Goal: Register for event/course

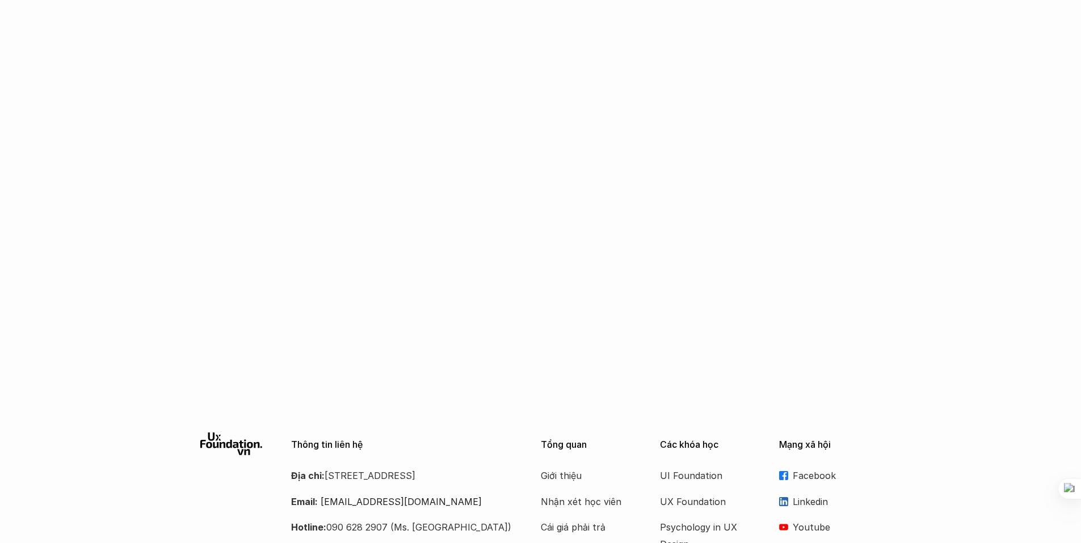
scroll to position [1710, 0]
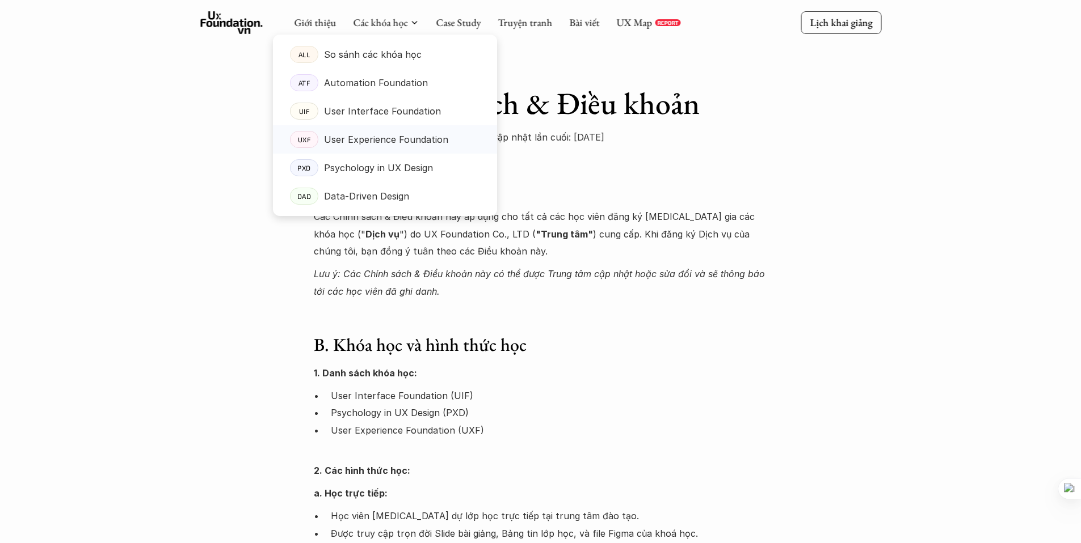
click at [344, 138] on p "User Experience Foundation" at bounding box center [386, 139] width 124 height 17
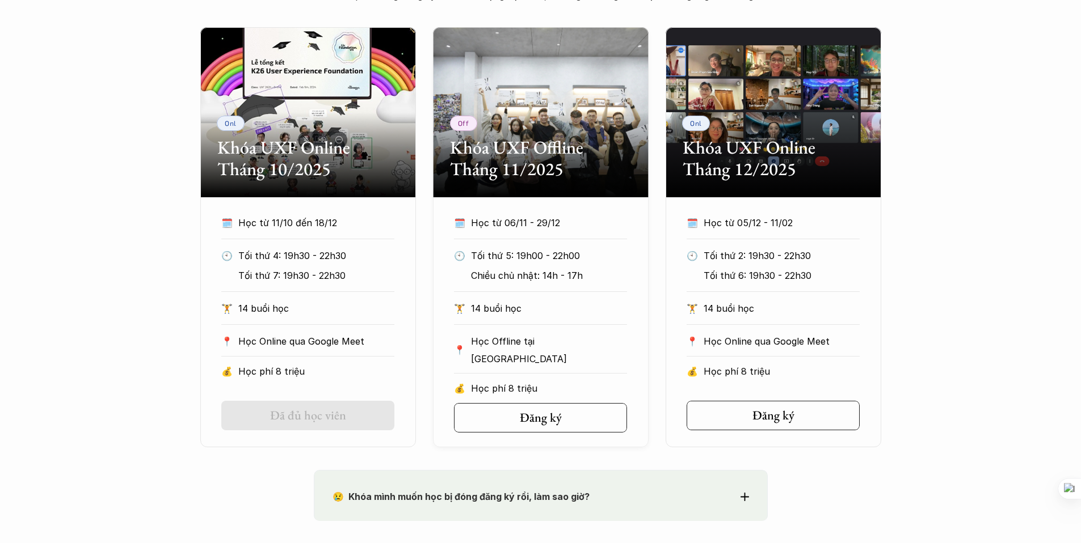
scroll to position [544, 0]
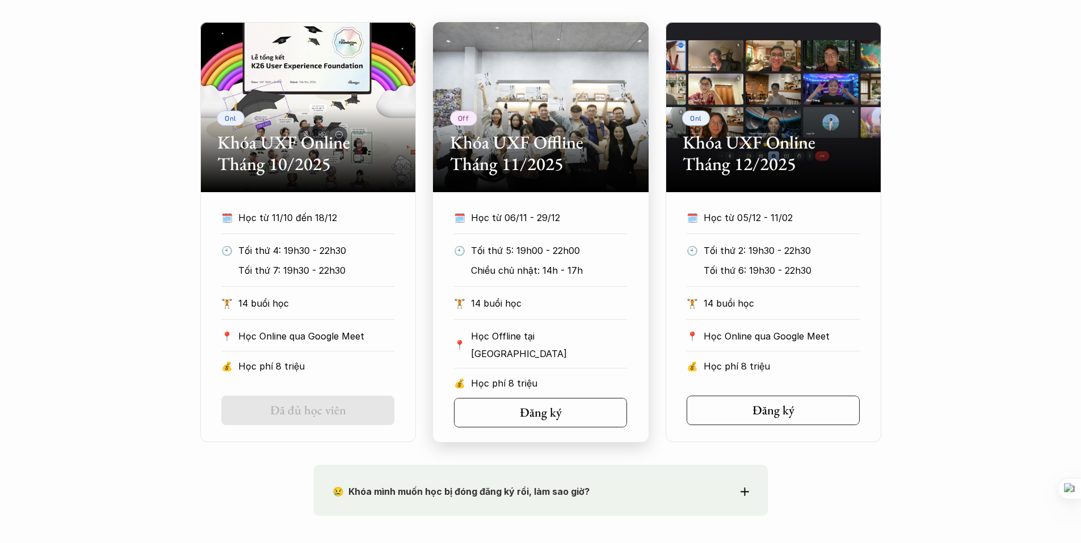
click at [455, 251] on p "🕙" at bounding box center [459, 250] width 11 height 17
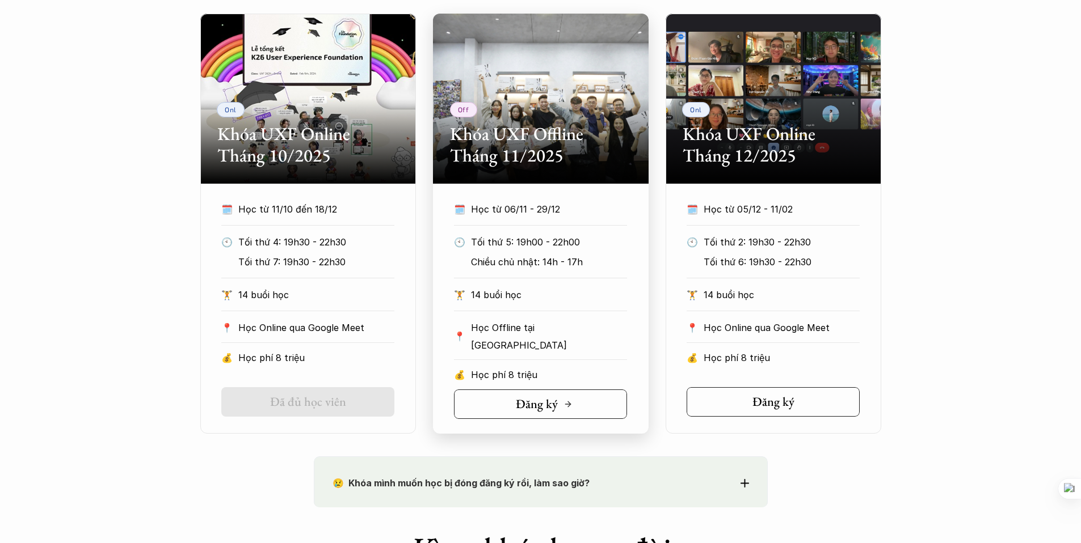
click at [508, 404] on link "Đăng ký" at bounding box center [540, 404] width 173 height 29
drag, startPoint x: 364, startPoint y: 327, endPoint x: 232, endPoint y: 330, distance: 131.6
click at [232, 330] on div "📍 Học Online qua Google Meet" at bounding box center [307, 327] width 173 height 17
click at [294, 296] on p "14 buổi học" at bounding box center [316, 294] width 156 height 17
click at [295, 301] on p "14 buổi học" at bounding box center [316, 294] width 156 height 17
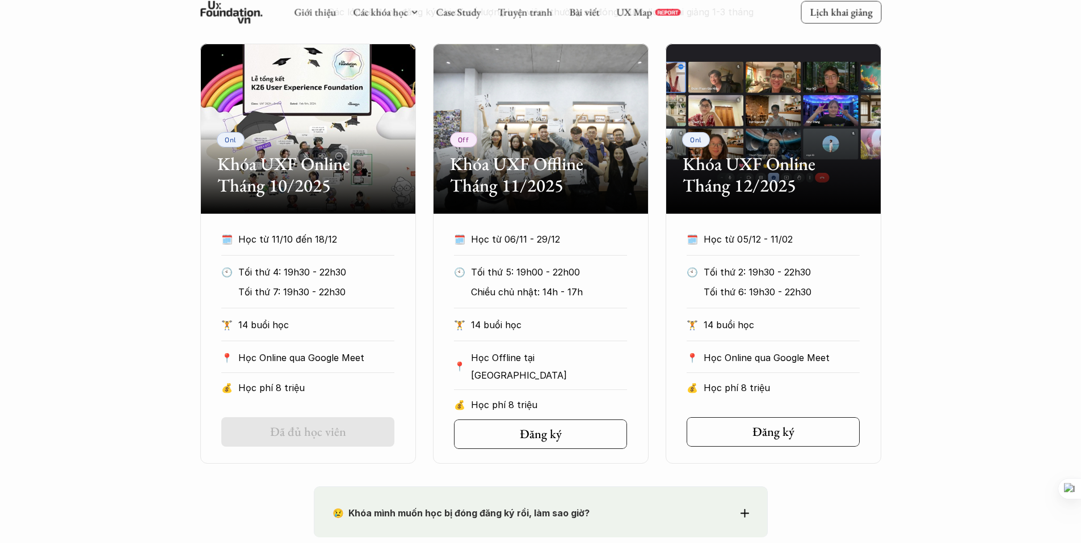
scroll to position [521, 0]
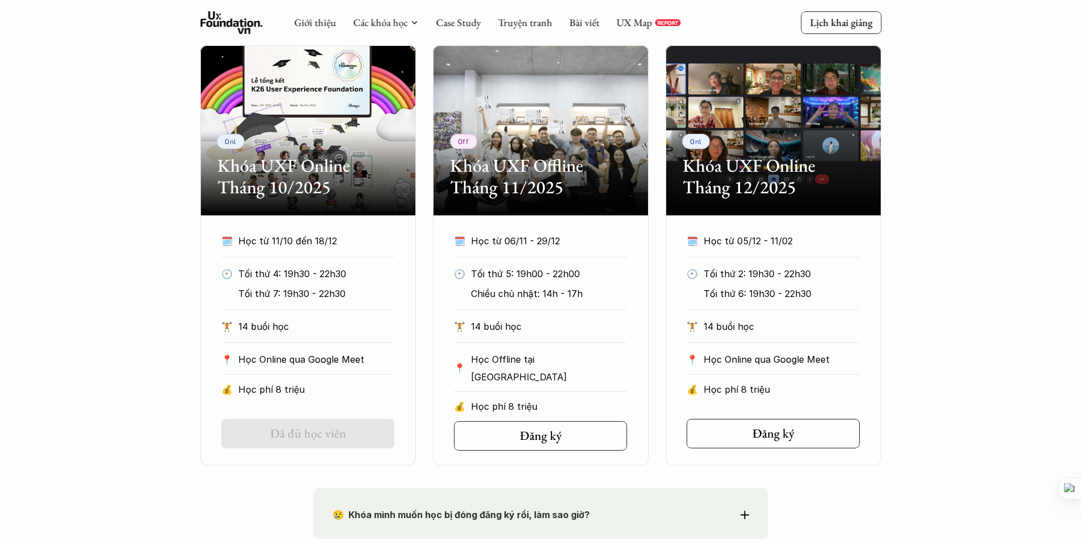
click at [131, 180] on div "Onl Khóa UXF Online Tháng 10/2025 🗓️ Học từ 11/10 đến 18/12 🕙 Tối thứ 4: 19h30 …" at bounding box center [540, 255] width 1081 height 420
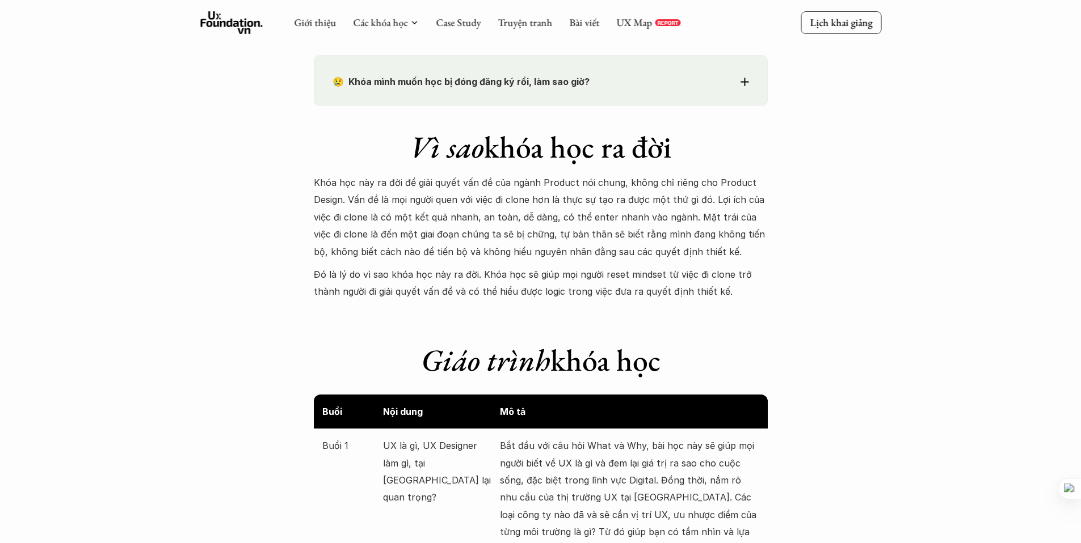
scroll to position [788, 0]
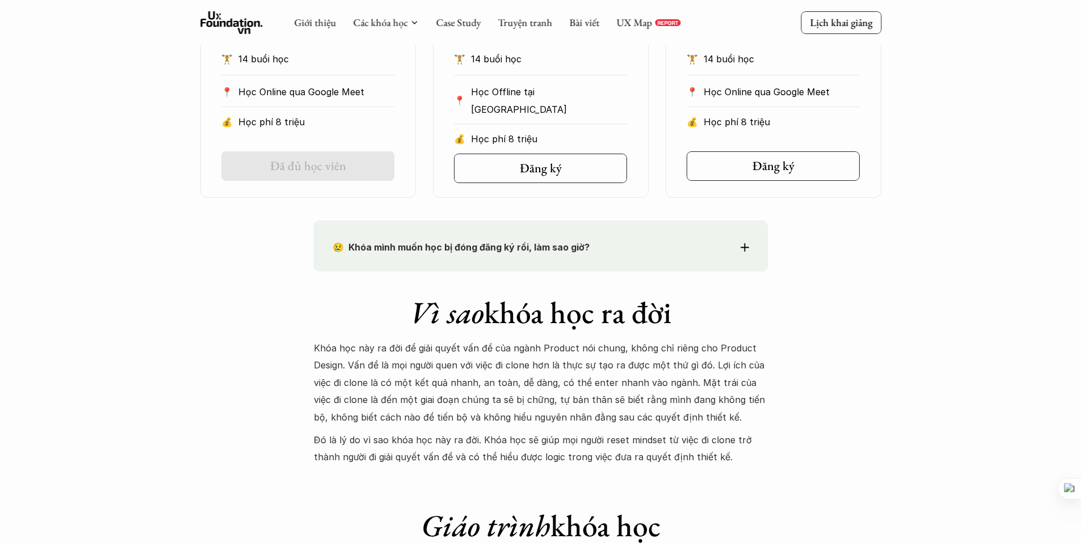
click at [490, 264] on div "😢 Khóa mình muốn học bị đóng đăng ký rồi, làm sao giờ? Chào bạn, Bọn mình rất t…" at bounding box center [541, 246] width 454 height 51
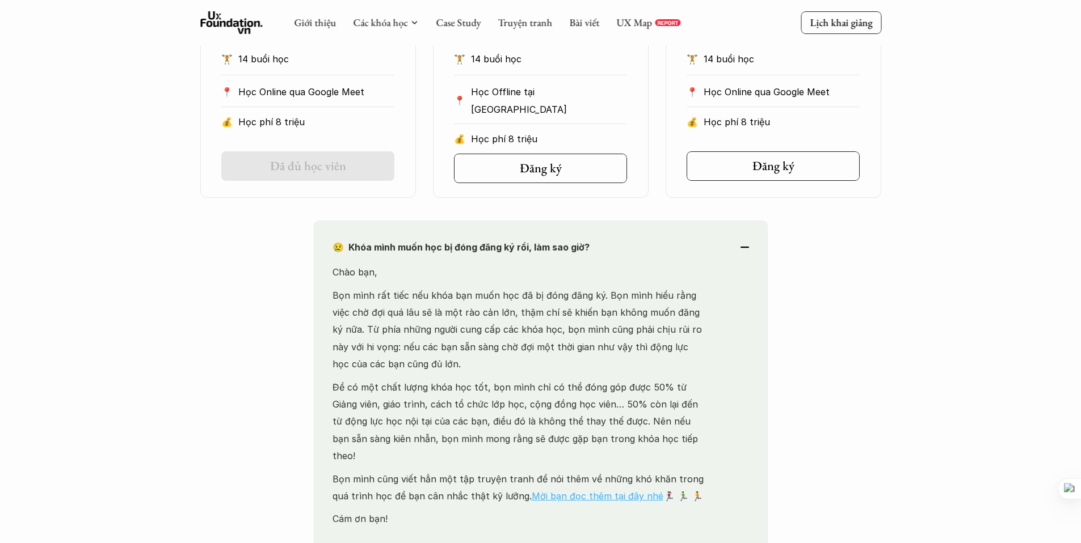
click at [549, 491] on link "Mời bạn đọc thêm tại đây nhé" at bounding box center [597, 496] width 132 height 11
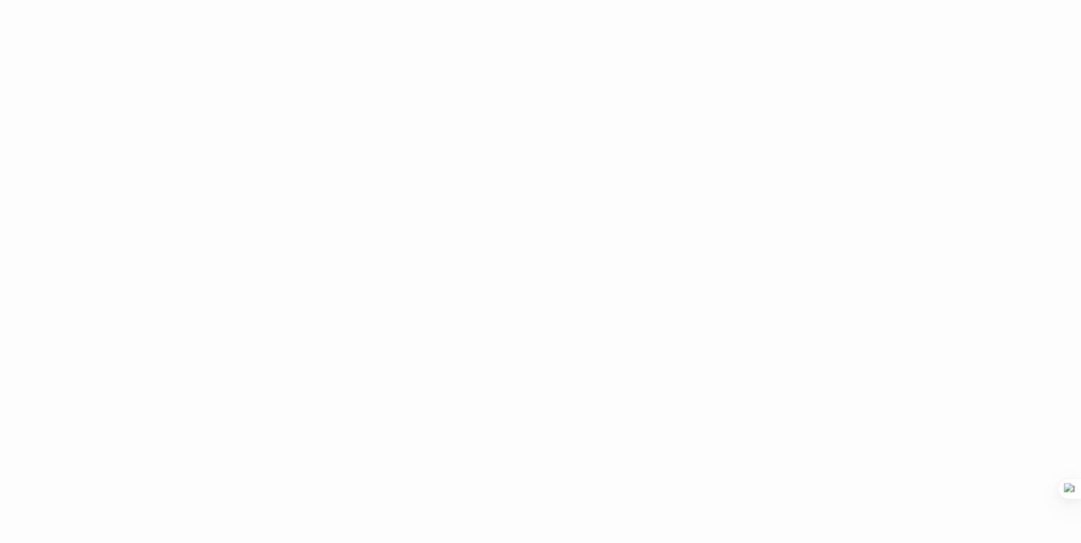
scroll to position [799, 0]
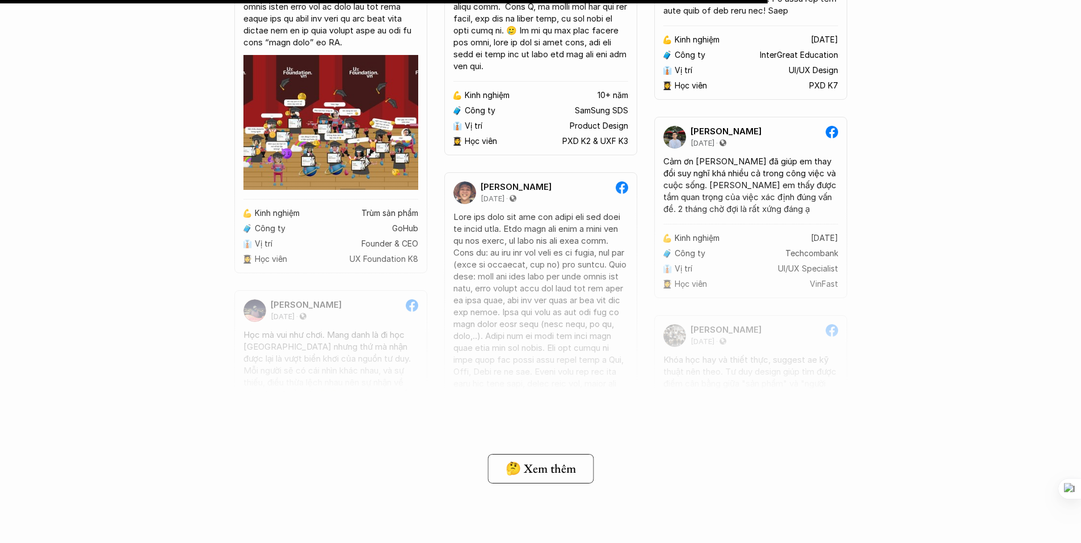
scroll to position [8705, 0]
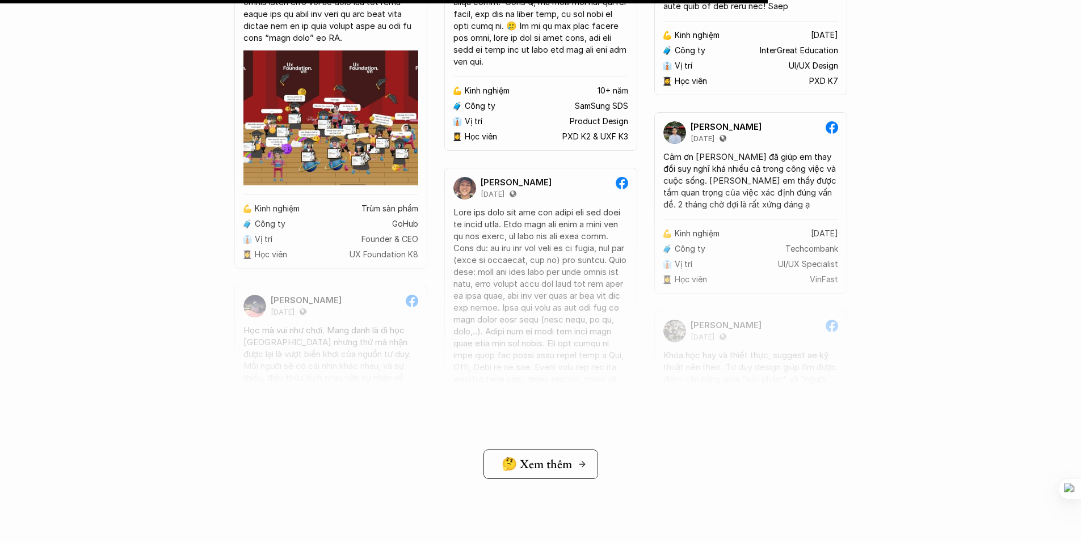
click at [532, 474] on link "🤔 Xem thêm" at bounding box center [540, 464] width 115 height 29
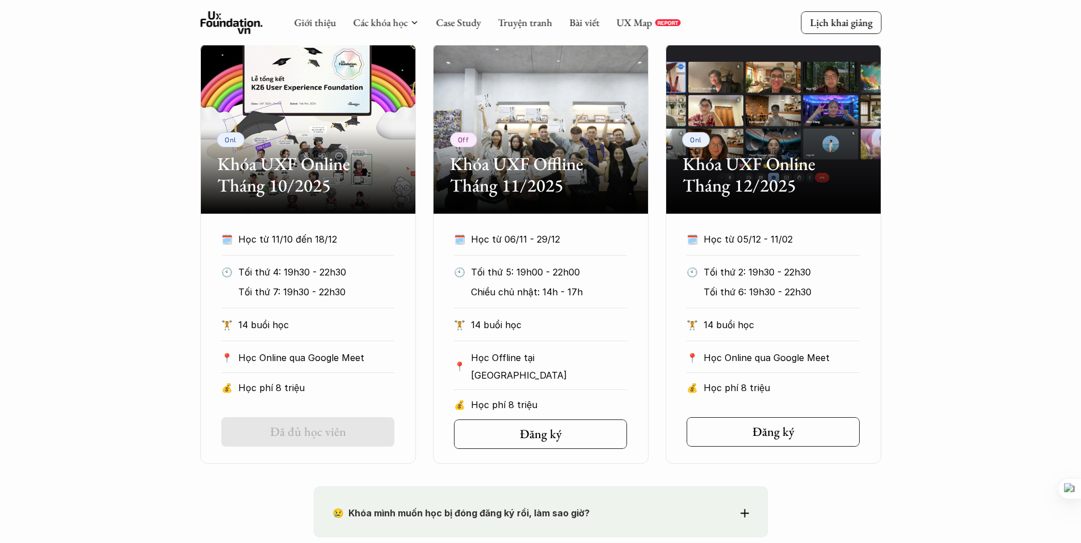
scroll to position [522, 0]
